Goal: Transaction & Acquisition: Purchase product/service

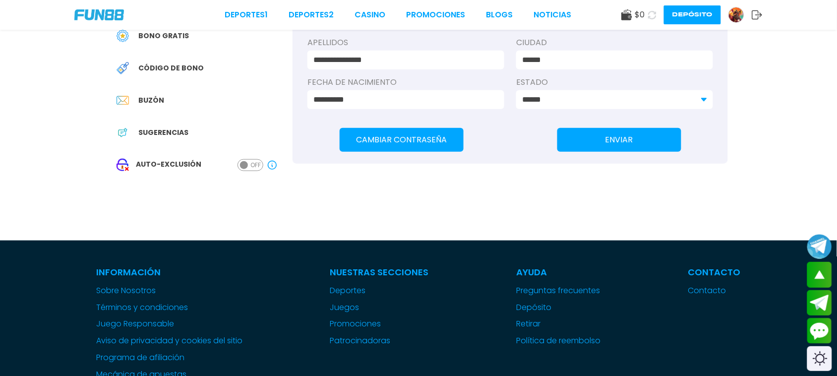
scroll to position [186, 0]
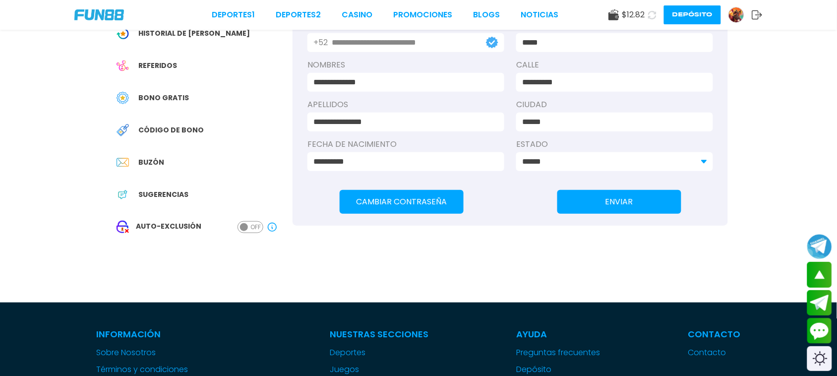
click at [249, 232] on button "ON OFF" at bounding box center [251, 227] width 26 height 12
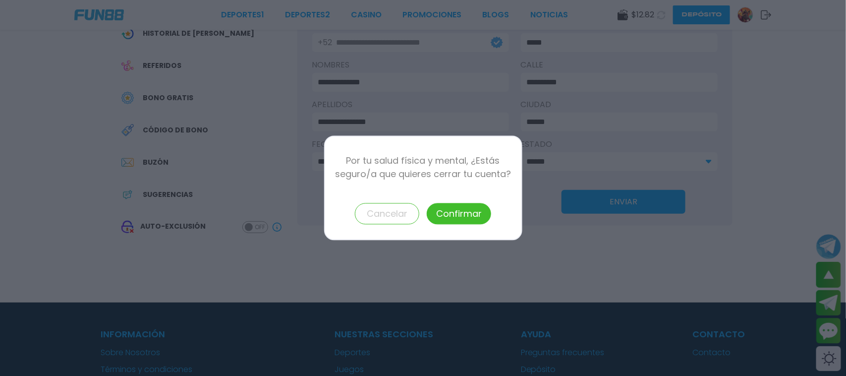
click at [350, 158] on p "Por tu salud física y mental, ¿Estás seguro/a que quieres cerrar tu cuenta?" at bounding box center [423, 167] width 177 height 27
click at [482, 217] on button "Confirmar" at bounding box center [459, 213] width 64 height 21
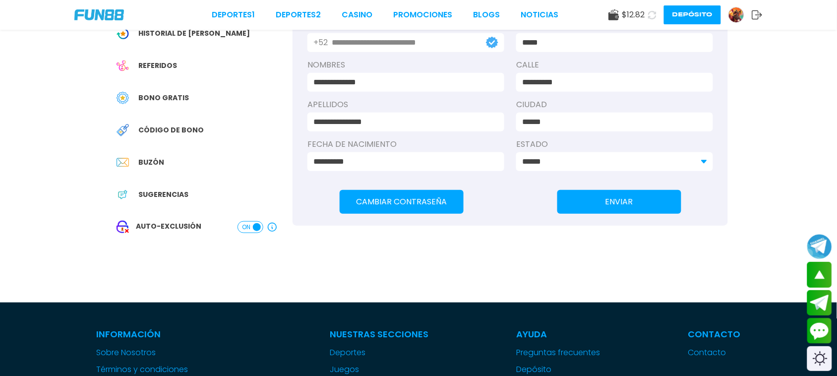
click at [257, 229] on span at bounding box center [257, 227] width 8 height 8
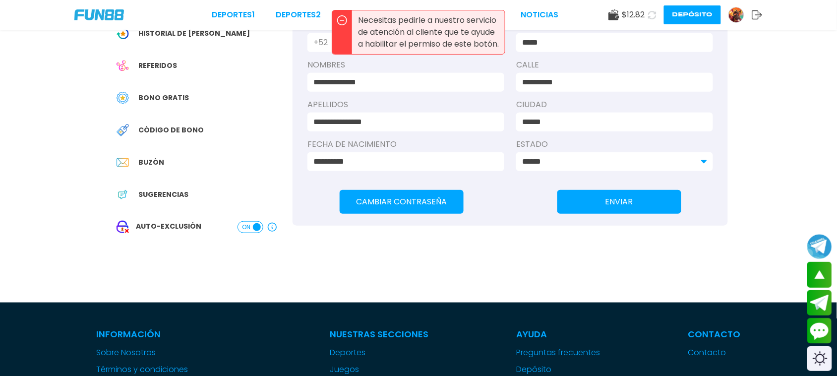
click at [100, 19] on img at bounding box center [99, 14] width 50 height 11
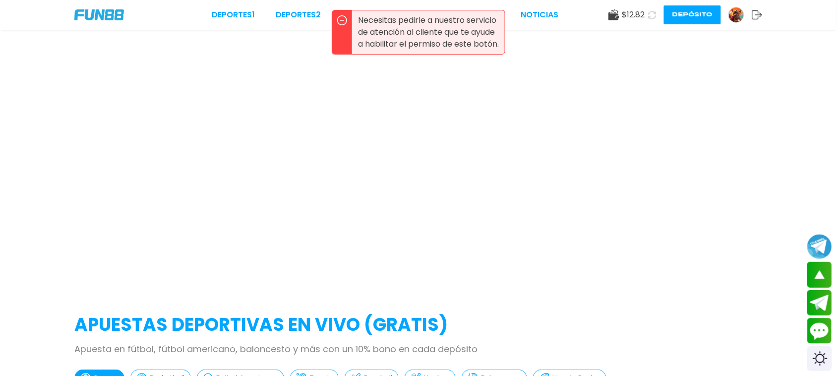
scroll to position [0, 0]
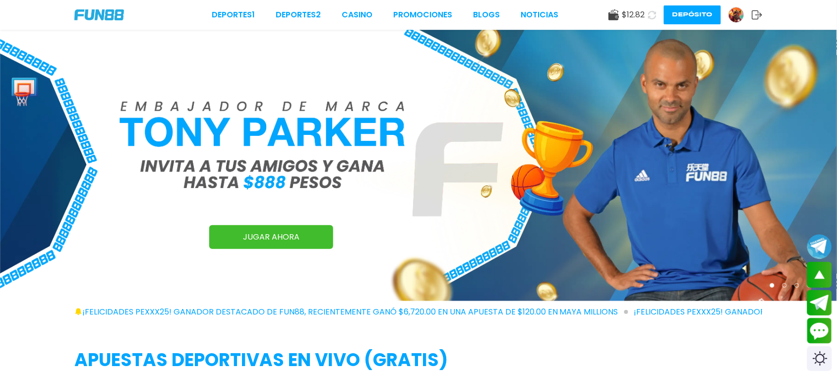
click at [616, 10] on icon at bounding box center [613, 14] width 11 height 11
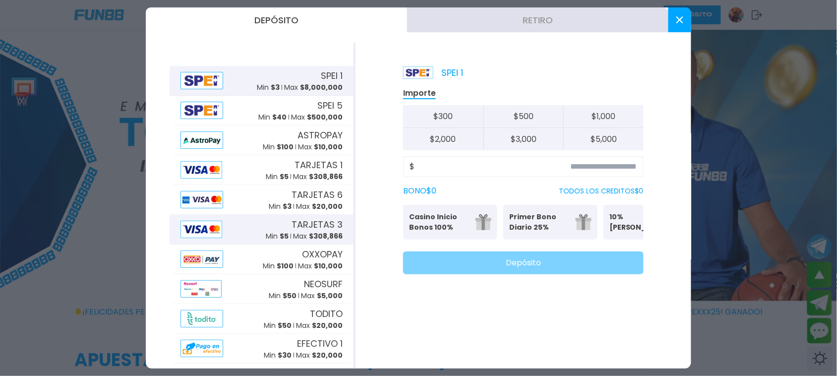
click at [274, 221] on div "TARJETAS 3 Min $ 5 Max $ 308,866" at bounding box center [304, 230] width 77 height 24
click at [600, 169] on input at bounding box center [526, 167] width 223 height 12
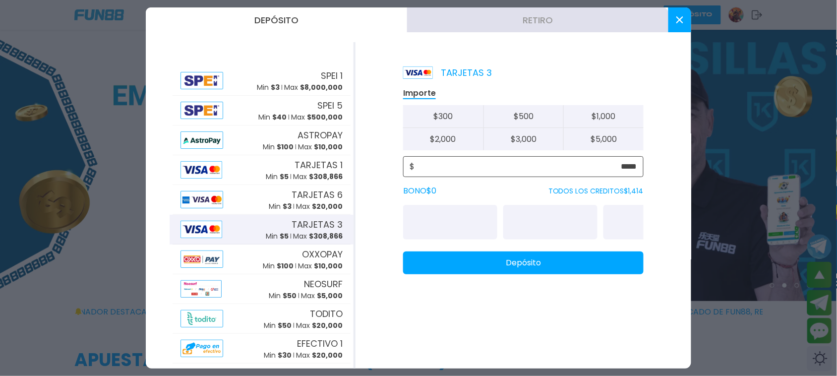
type input "*****"
click at [600, 273] on button "Depósito" at bounding box center [523, 262] width 240 height 23
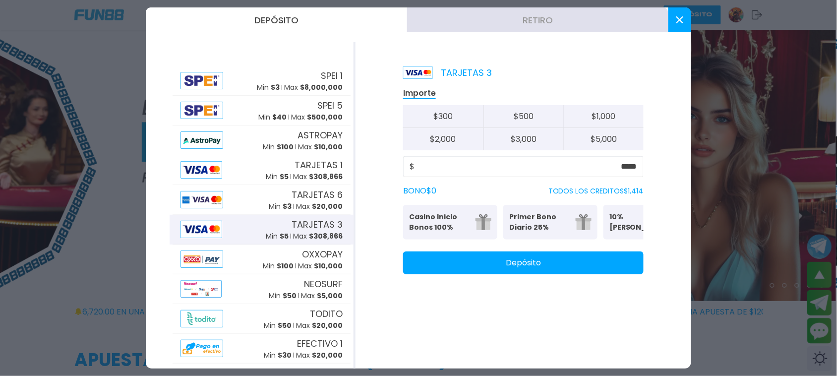
click at [683, 23] on use at bounding box center [679, 19] width 7 height 7
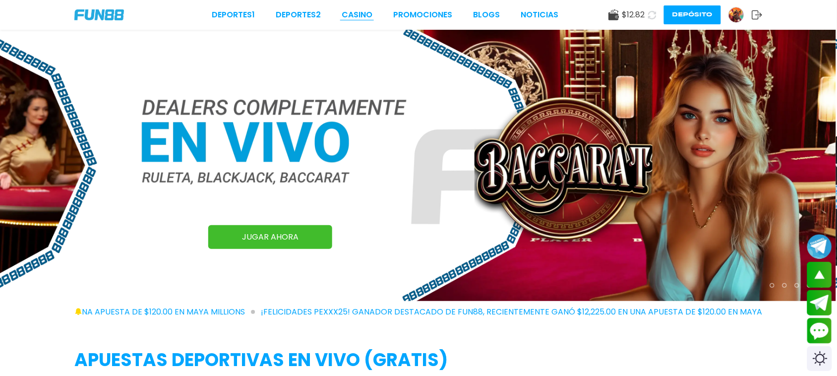
click at [365, 10] on link "CASINO" at bounding box center [357, 15] width 31 height 12
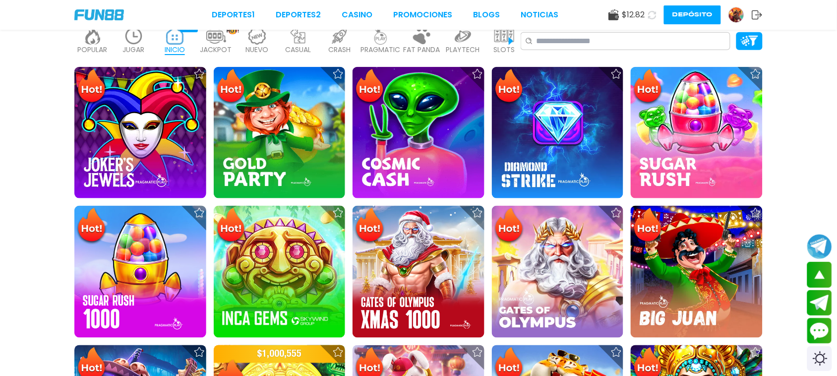
scroll to position [310, 0]
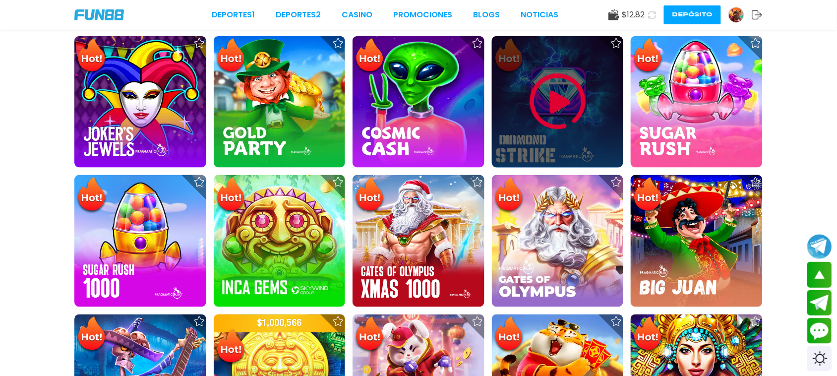
click at [569, 138] on div at bounding box center [558, 102] width 132 height 132
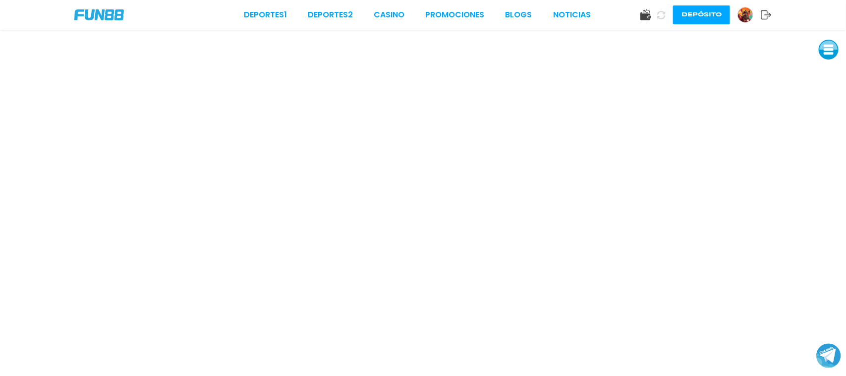
click at [98, 20] on img at bounding box center [99, 14] width 50 height 11
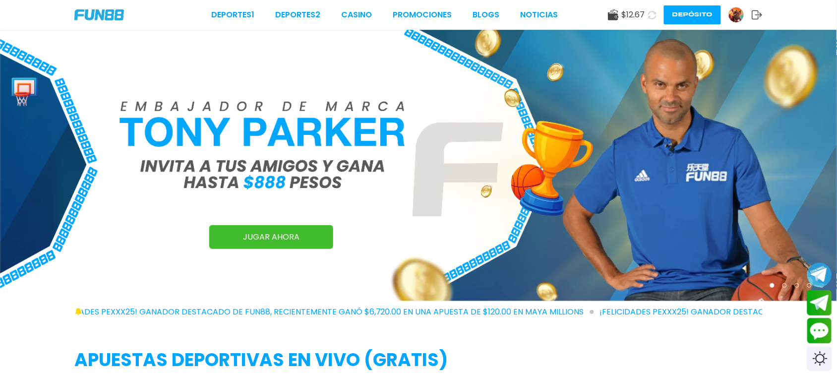
click at [739, 16] on img at bounding box center [736, 14] width 15 height 15
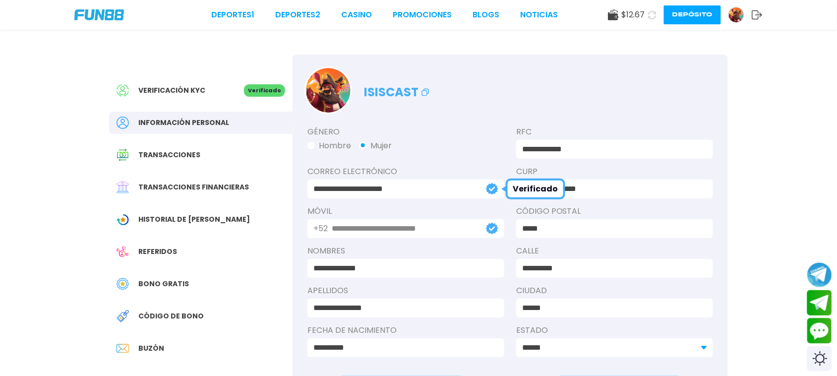
scroll to position [248, 0]
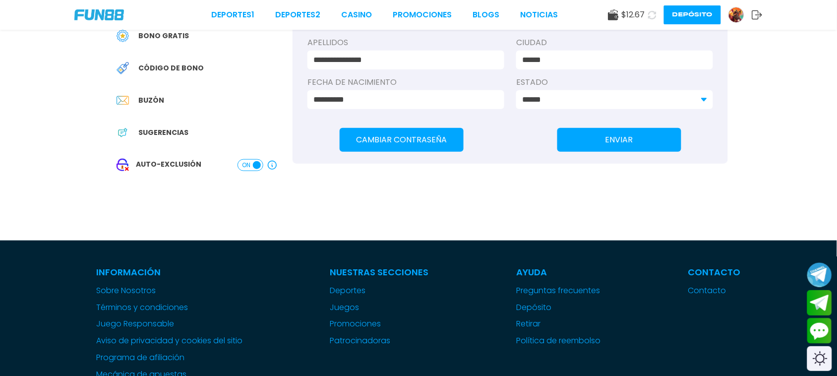
click at [254, 169] on span "OFF" at bounding box center [255, 165] width 10 height 9
click at [249, 165] on span "ON" at bounding box center [246, 165] width 8 height 9
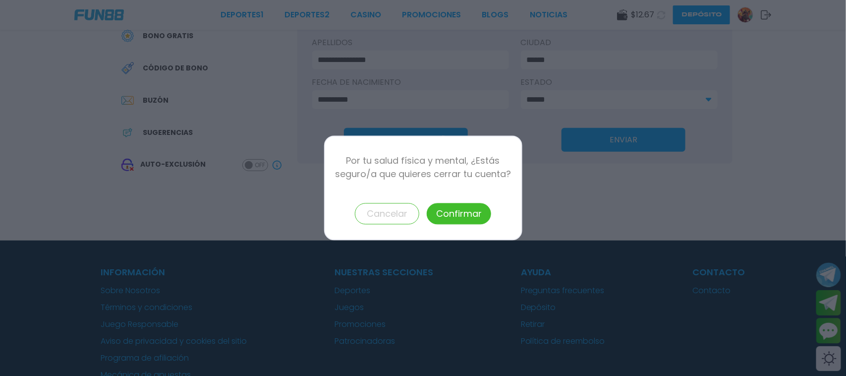
click at [466, 214] on button "Confirmar" at bounding box center [459, 213] width 64 height 21
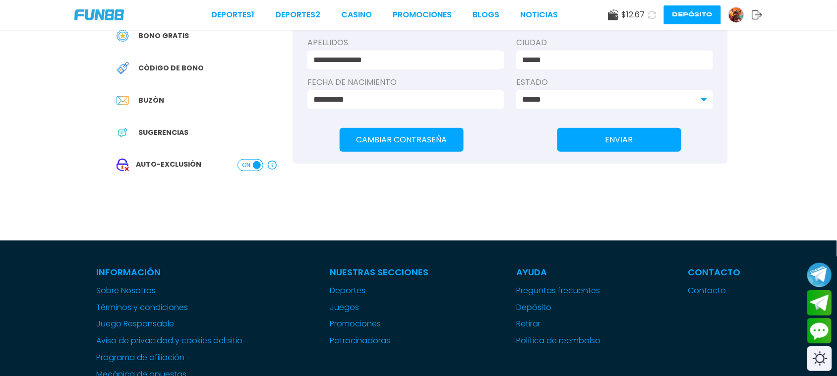
click at [259, 166] on span at bounding box center [257, 165] width 8 height 8
click at [256, 161] on span "OFF" at bounding box center [255, 165] width 10 height 9
click at [256, 170] on button "ON OFF" at bounding box center [251, 165] width 26 height 12
click at [258, 163] on span at bounding box center [257, 165] width 8 height 8
click at [112, 16] on img at bounding box center [99, 14] width 50 height 11
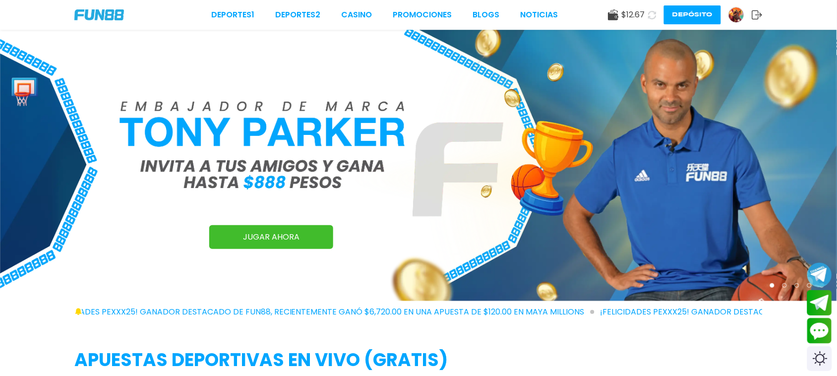
click at [727, 18] on div "$ 12.67 Depósito" at bounding box center [685, 14] width 155 height 19
click at [731, 12] on img at bounding box center [736, 14] width 15 height 15
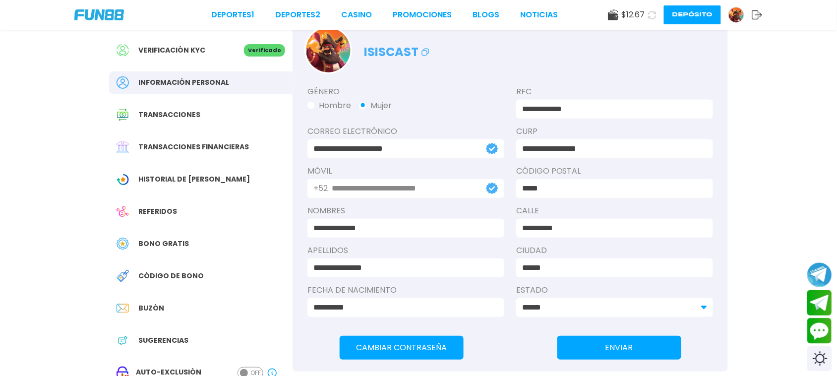
scroll to position [62, 0]
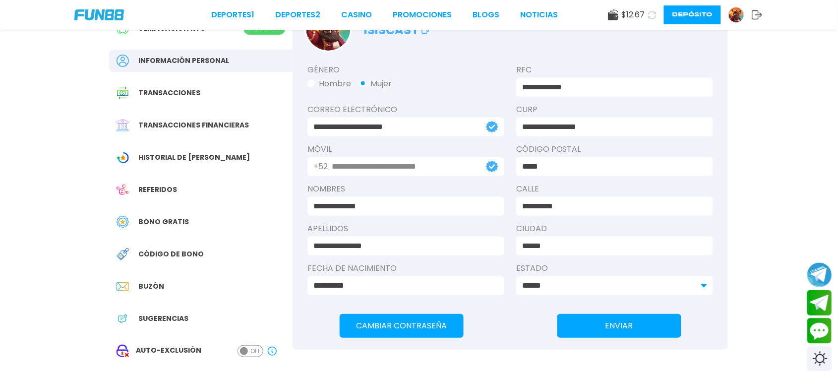
click at [250, 351] on span "OFF" at bounding box center [255, 351] width 10 height 9
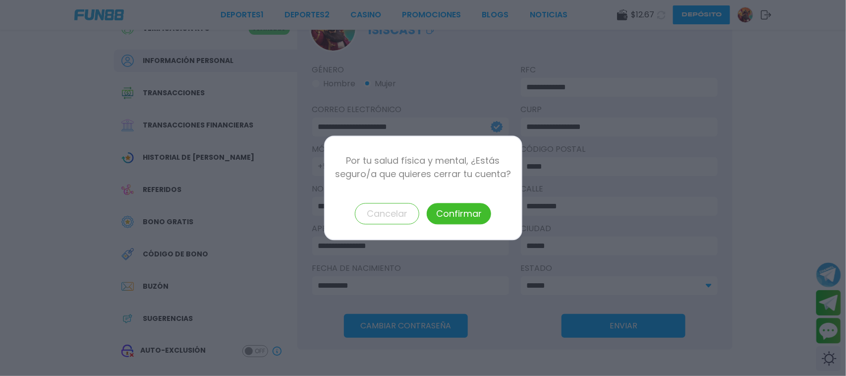
click at [403, 218] on button "Cancelar" at bounding box center [387, 213] width 64 height 21
